Goal: Complete application form

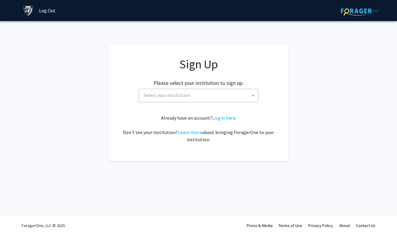
click at [206, 88] on div "Please select your institution to sign up: [GEOGRAPHIC_DATA] [GEOGRAPHIC_DATA] …" at bounding box center [198, 88] width 165 height 28
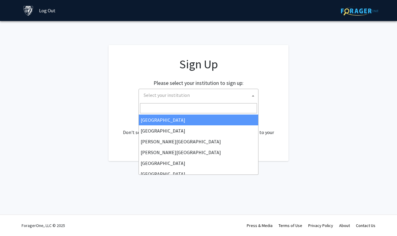
click at [206, 92] on span "Select your institution" at bounding box center [199, 95] width 117 height 12
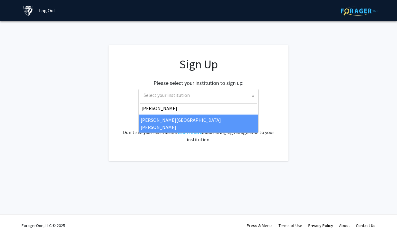
type input "john"
select select "1"
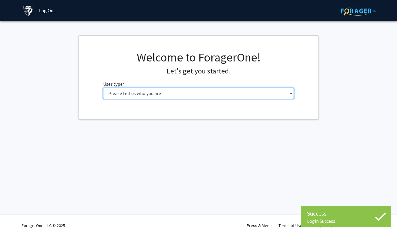
select select "2: masters"
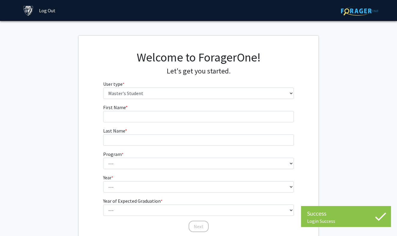
click at [186, 122] on form "First Name * required Last Name * required Program * required --- Anatomy Educa…" at bounding box center [198, 165] width 191 height 123
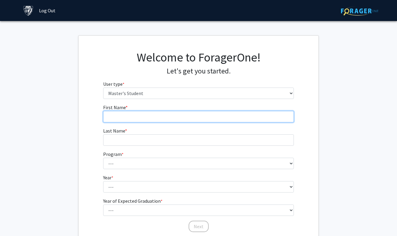
click at [186, 115] on input "First Name * required" at bounding box center [198, 116] width 191 height 11
type input "[PERSON_NAME]"
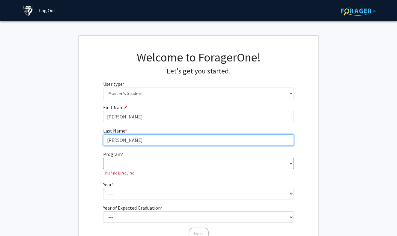
click at [153, 136] on input "[PERSON_NAME]" at bounding box center [198, 139] width 191 height 11
click at [145, 138] on input "[PERSON_NAME]" at bounding box center [198, 139] width 191 height 11
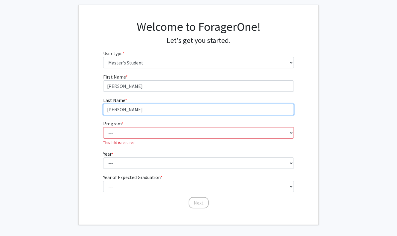
scroll to position [37, 0]
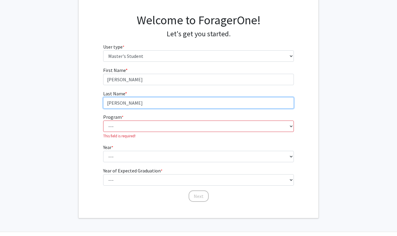
type input "[PERSON_NAME]"
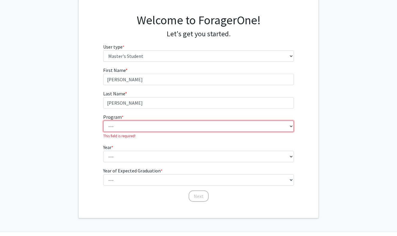
select select "98: 83"
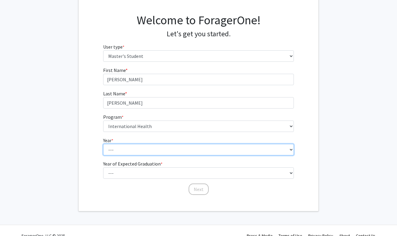
select select "1: first_year"
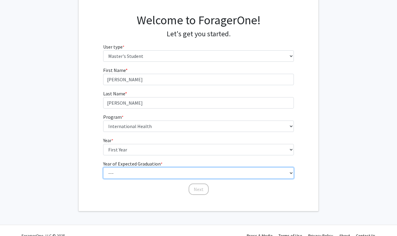
select select "3: 2027"
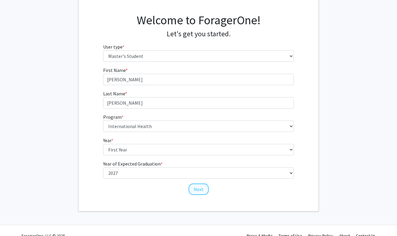
click at [202, 191] on button "Next" at bounding box center [199, 188] width 20 height 11
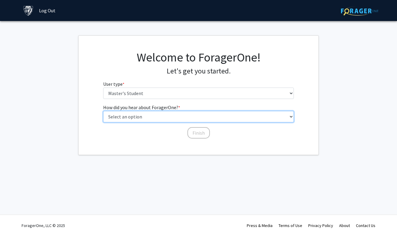
select select "3: university_website"
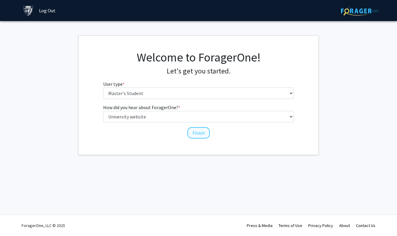
click at [193, 133] on button "Finish" at bounding box center [198, 132] width 22 height 11
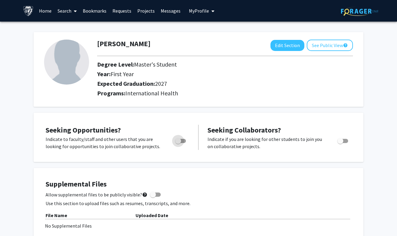
click at [178, 141] on span "Toggle" at bounding box center [178, 141] width 6 height 6
click at [178, 143] on input "Are you actively seeking opportunities?" at bounding box center [178, 143] width 0 height 0
checkbox input "true"
click at [76, 9] on icon at bounding box center [75, 11] width 3 height 5
